Goal: Task Accomplishment & Management: Manage account settings

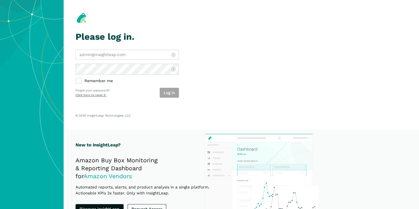
type input "[PERSON_NAME][EMAIL_ADDRESS][PERSON_NAME][DOMAIN_NAME]"
click at [179, 98] on div "Log in" at bounding box center [169, 93] width 19 height 10
drag, startPoint x: 188, startPoint y: 101, endPoint x: 184, endPoint y: 101, distance: 4.0
click at [188, 101] on section "Please log in. wesley.jakacki@harpercollins.com Remember me Log in Forgot your …" at bounding box center [241, 65] width 355 height 130
click at [179, 98] on button "Log in" at bounding box center [169, 93] width 19 height 10
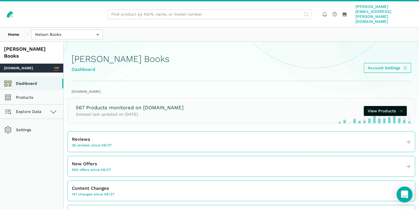
click at [383, 10] on span "[PERSON_NAME][EMAIL_ADDRESS][PERSON_NAME][DOMAIN_NAME]" at bounding box center [382, 14] width 54 height 20
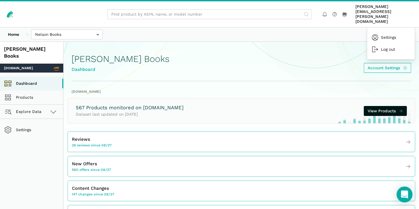
click at [303, 56] on div "[PERSON_NAME] Books Dashboard Account Settings" at bounding box center [242, 61] width 340 height 39
click at [27, 123] on link "Settings" at bounding box center [31, 130] width 63 height 14
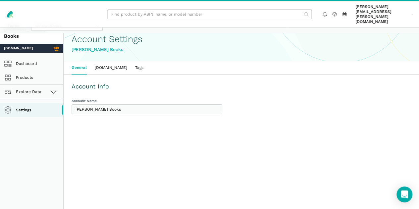
scroll to position [34, 0]
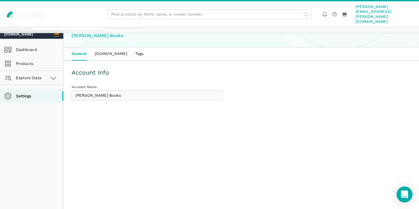
click at [405, 11] on span "[PERSON_NAME][EMAIL_ADDRESS][PERSON_NAME][DOMAIN_NAME]" at bounding box center [382, 14] width 54 height 20
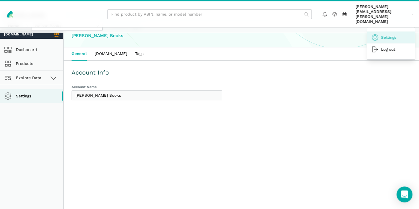
click at [377, 31] on link "Settings" at bounding box center [391, 37] width 48 height 12
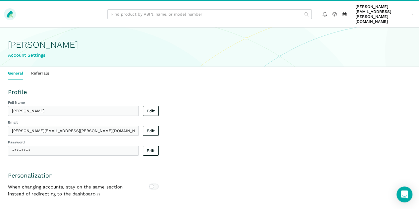
click at [7, 10] on icon at bounding box center [10, 14] width 8 height 8
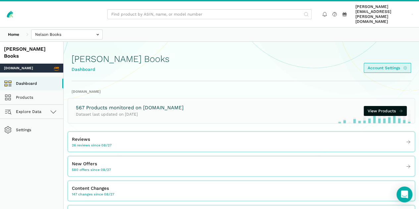
click at [388, 65] on link "Account Settings" at bounding box center [387, 68] width 47 height 10
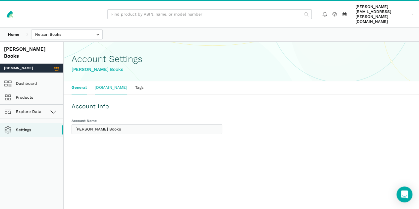
click at [131, 85] on link "[DOMAIN_NAME]" at bounding box center [111, 87] width 40 height 13
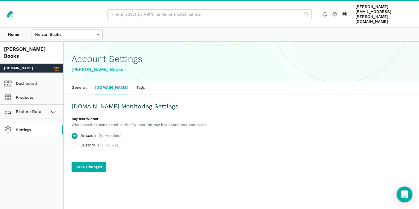
click at [36, 123] on link "Settings" at bounding box center [31, 130] width 63 height 14
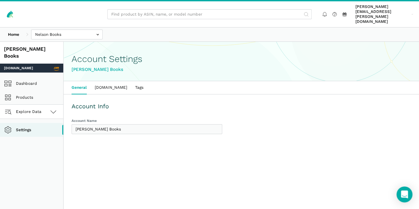
click at [40, 108] on span "Explore Data" at bounding box center [23, 112] width 35 height 8
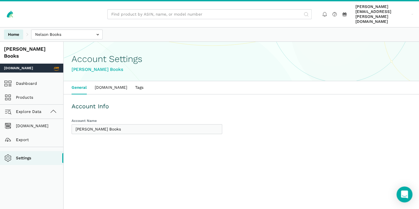
click at [18, 29] on link "Home" at bounding box center [13, 34] width 19 height 10
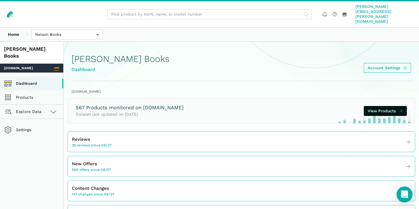
click at [404, 11] on span "[PERSON_NAME][EMAIL_ADDRESS][PERSON_NAME][DOMAIN_NAME]" at bounding box center [382, 14] width 54 height 20
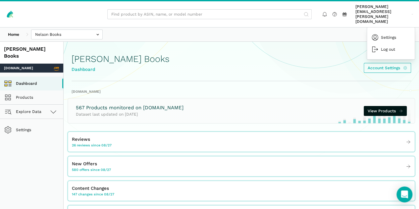
click at [267, 49] on div "Nelson Books Dashboard Account Settings" at bounding box center [242, 61] width 340 height 39
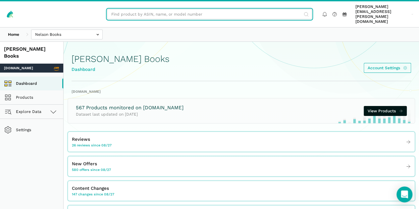
click at [162, 12] on input "text" at bounding box center [209, 14] width 204 height 10
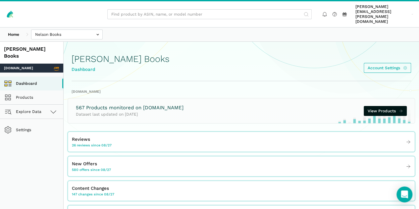
click at [296, 60] on div "Nelson Books Dashboard Account Settings" at bounding box center [242, 61] width 340 height 39
click at [19, 29] on link "Home" at bounding box center [13, 34] width 19 height 10
click at [386, 63] on link "Account Settings" at bounding box center [387, 68] width 47 height 10
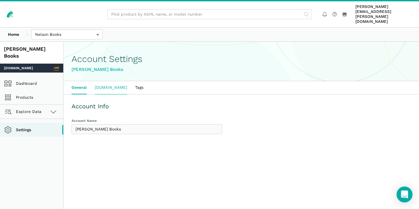
click at [131, 87] on link "[DOMAIN_NAME]" at bounding box center [111, 87] width 40 height 13
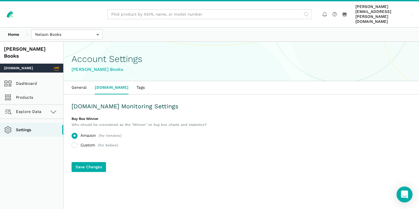
click at [149, 85] on link "Tags" at bounding box center [141, 87] width 16 height 13
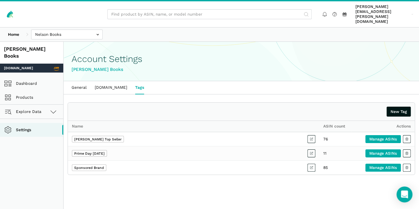
click at [12, 108] on nav "Dashboard Products Explore Data Amazon.com Export Settings" at bounding box center [31, 105] width 63 height 64
click at [38, 90] on link "Products" at bounding box center [31, 97] width 63 height 14
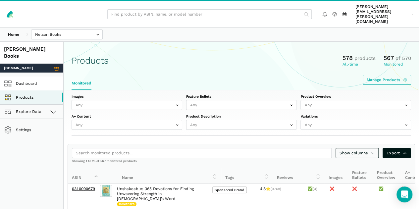
drag, startPoint x: 0, startPoint y: 0, endPoint x: 36, endPoint y: 64, distance: 73.9
click at [36, 73] on nav "Dashboard Products Explore Data Amazon.com Export Settings" at bounding box center [31, 105] width 63 height 64
click at [37, 77] on link "Dashboard" at bounding box center [31, 84] width 63 height 14
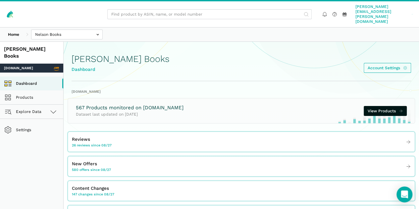
click at [398, 7] on span "[PERSON_NAME][EMAIL_ADDRESS][PERSON_NAME][DOMAIN_NAME]" at bounding box center [382, 14] width 54 height 20
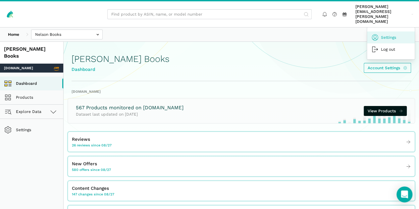
click at [393, 31] on link "Settings" at bounding box center [391, 37] width 48 height 12
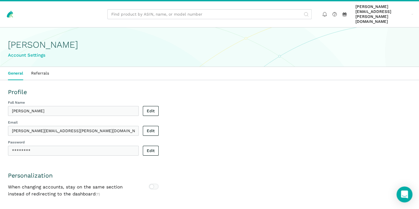
scroll to position [11, 0]
